Goal: Navigation & Orientation: Find specific page/section

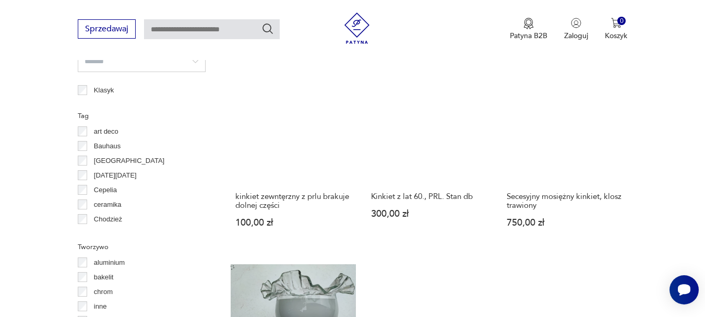
scroll to position [835, 0]
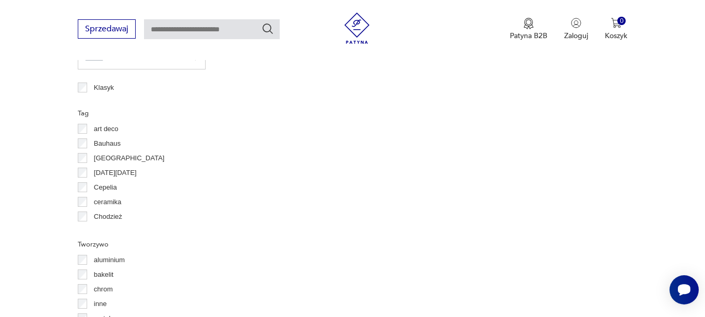
scroll to position [837, 0]
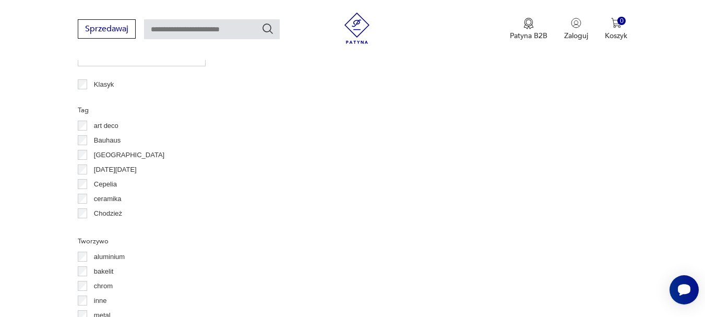
scroll to position [277, 0]
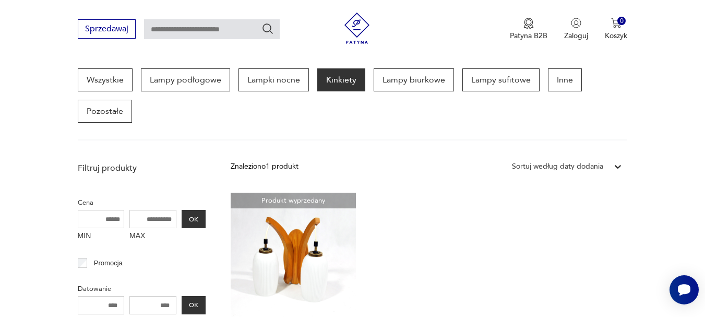
click at [84, 198] on p "Cena" at bounding box center [142, 202] width 128 height 11
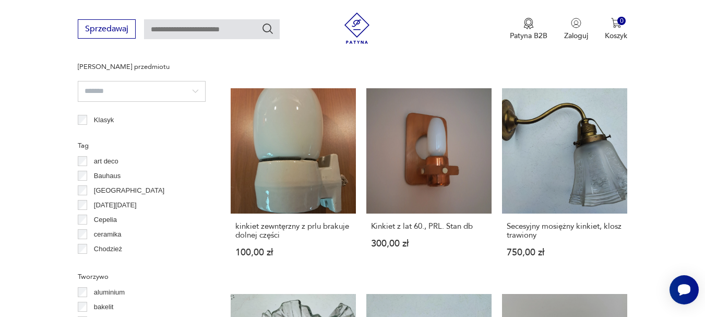
scroll to position [822, 0]
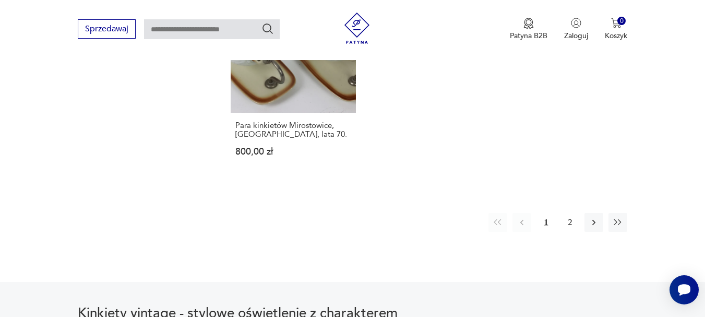
scroll to position [1569, 0]
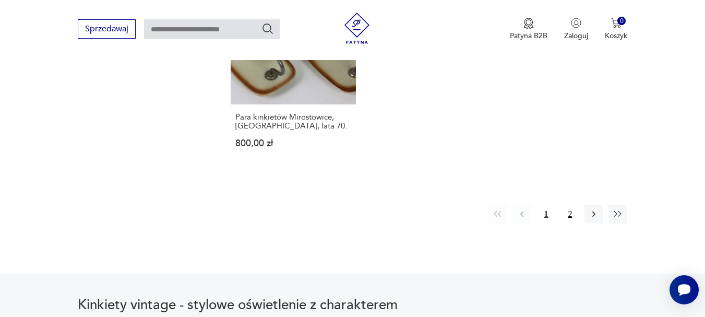
click at [571, 204] on button "2" at bounding box center [569, 213] width 19 height 19
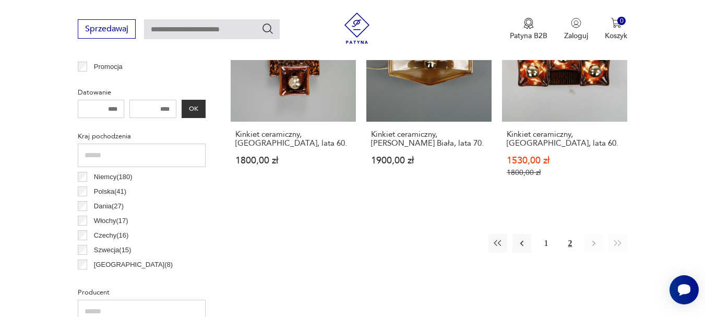
scroll to position [487, 0]
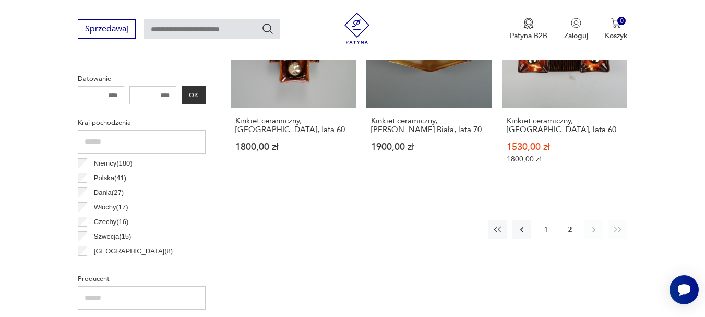
click at [544, 231] on button "1" at bounding box center [545, 229] width 19 height 19
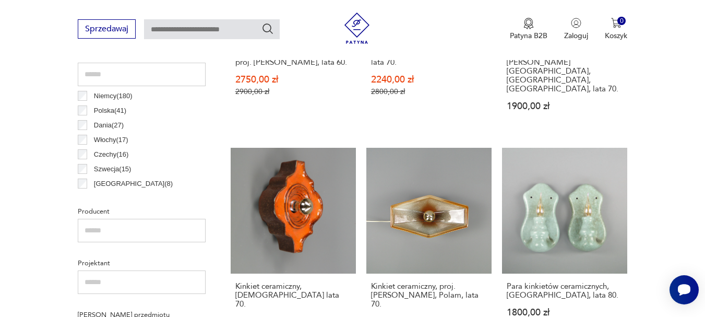
scroll to position [646, 0]
